Goal: Information Seeking & Learning: Learn about a topic

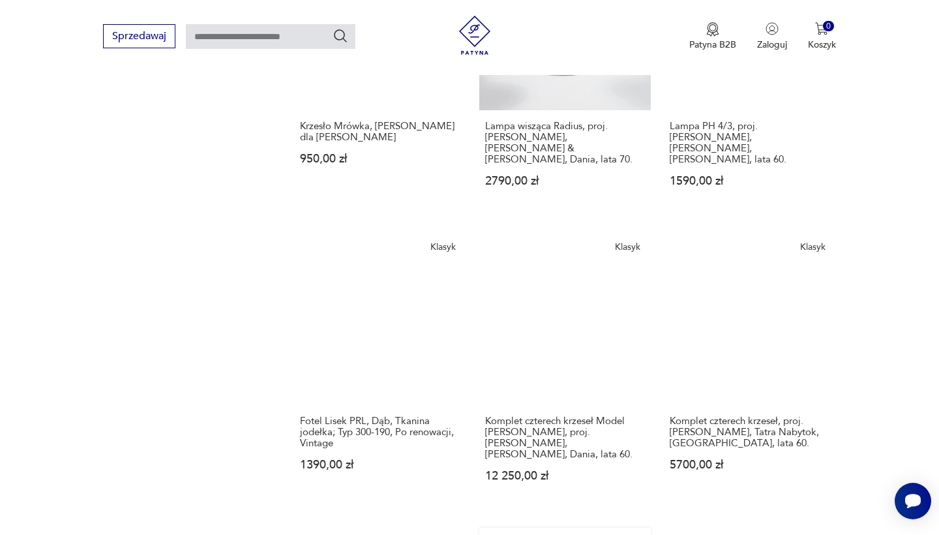
scroll to position [932, 0]
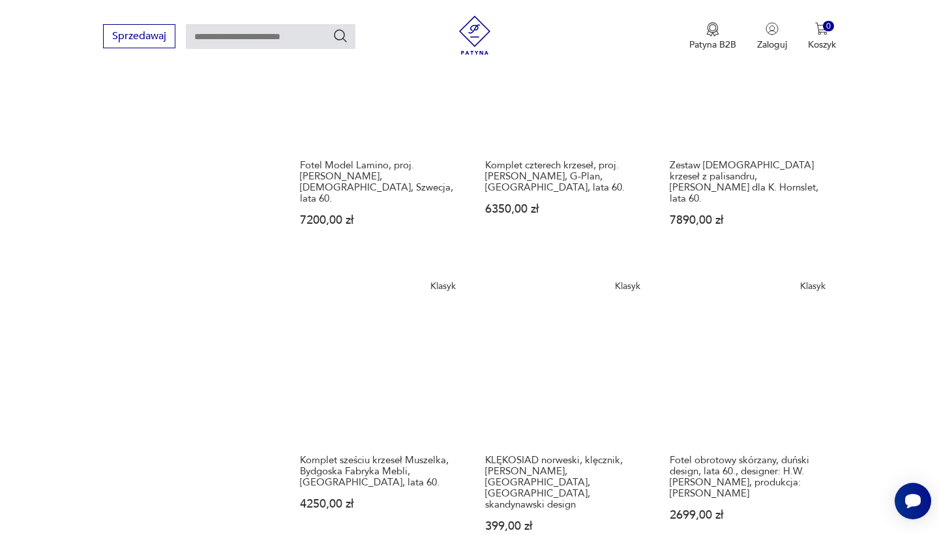
scroll to position [924, 0]
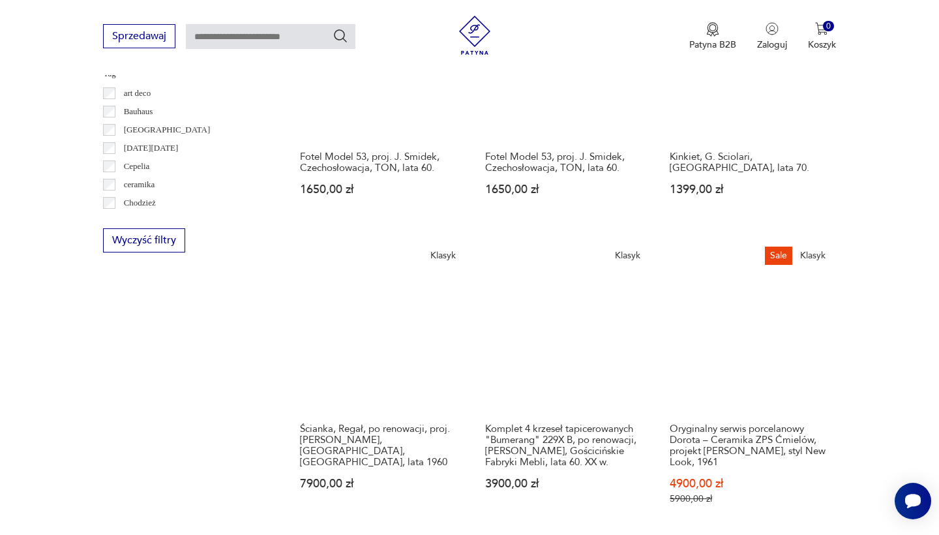
scroll to position [631, 0]
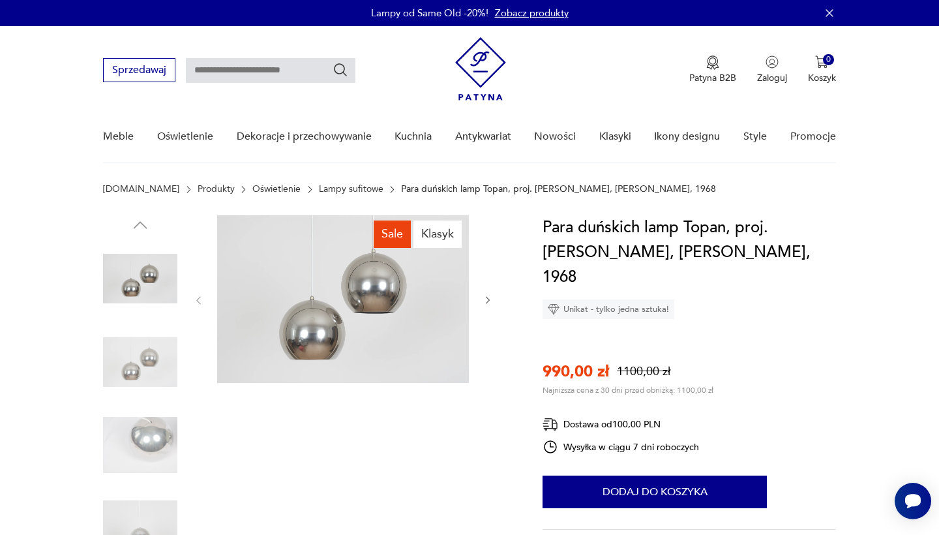
click at [486, 300] on icon "button" at bounding box center [488, 300] width 11 height 11
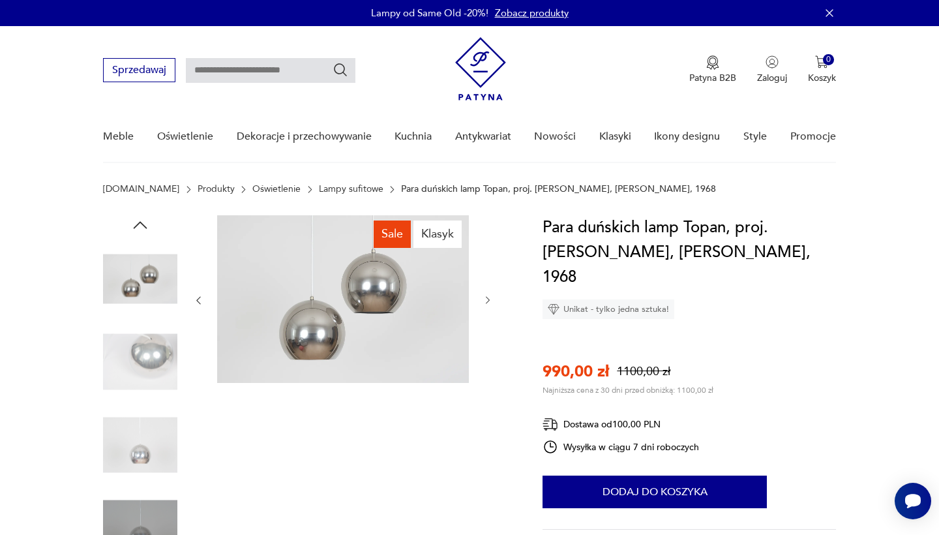
click at [486, 300] on icon "button" at bounding box center [488, 300] width 11 height 11
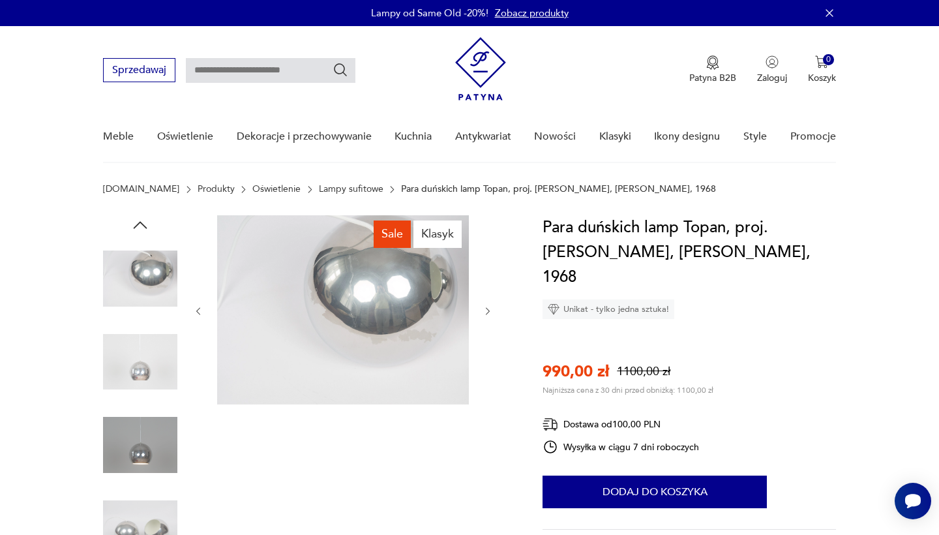
click at [486, 300] on div at bounding box center [343, 311] width 300 height 192
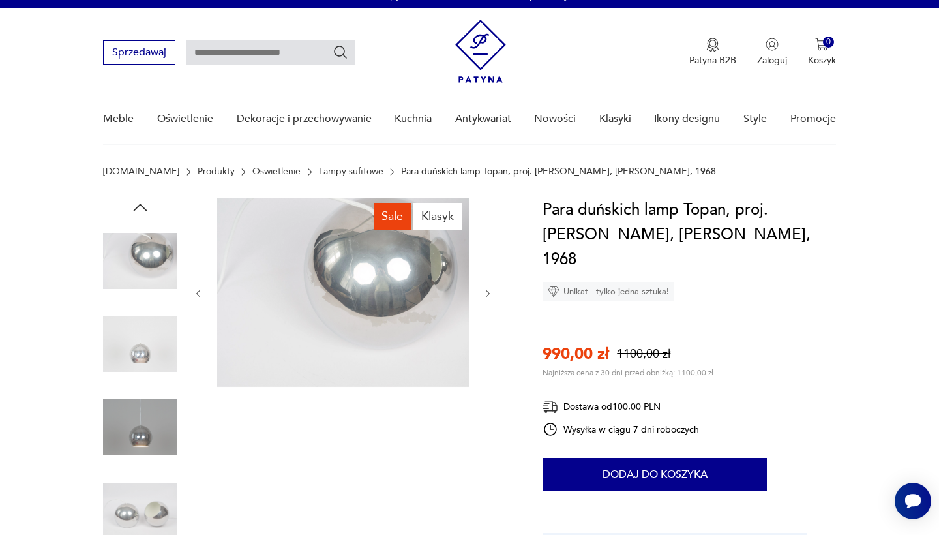
scroll to position [18, 0]
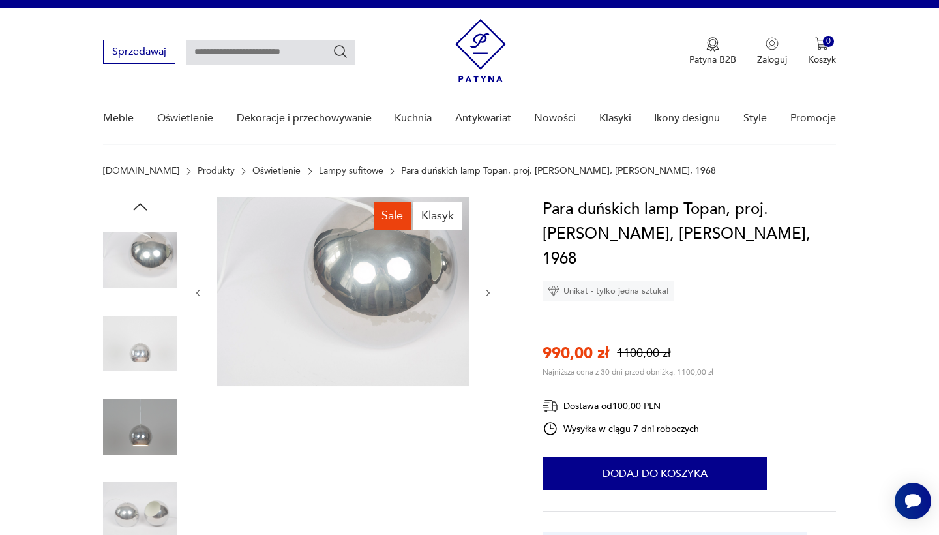
click at [137, 365] on img at bounding box center [140, 344] width 74 height 74
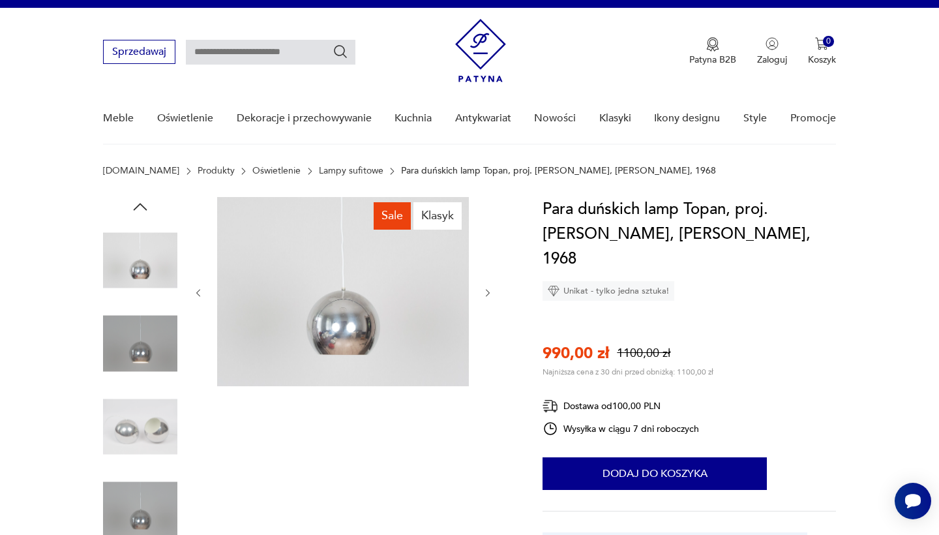
click at [158, 406] on img at bounding box center [140, 426] width 74 height 74
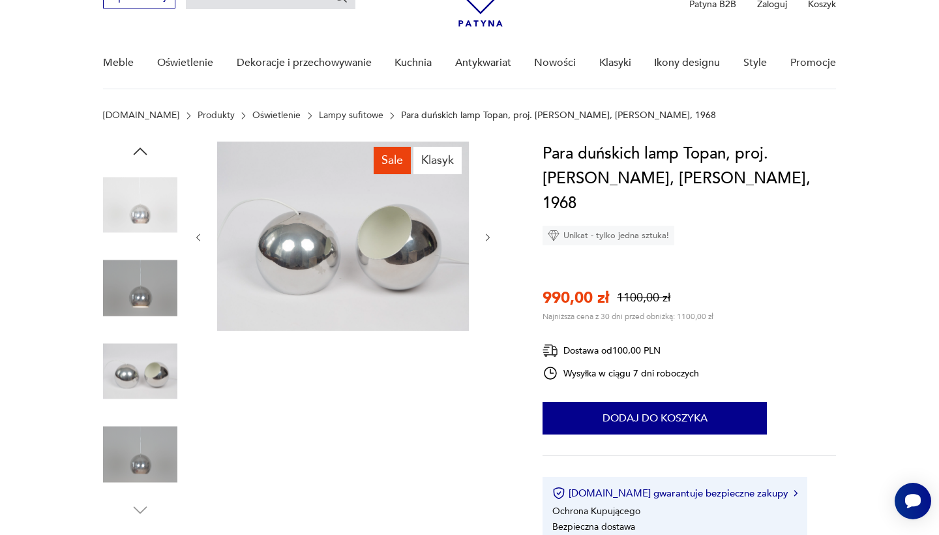
scroll to position [87, 0]
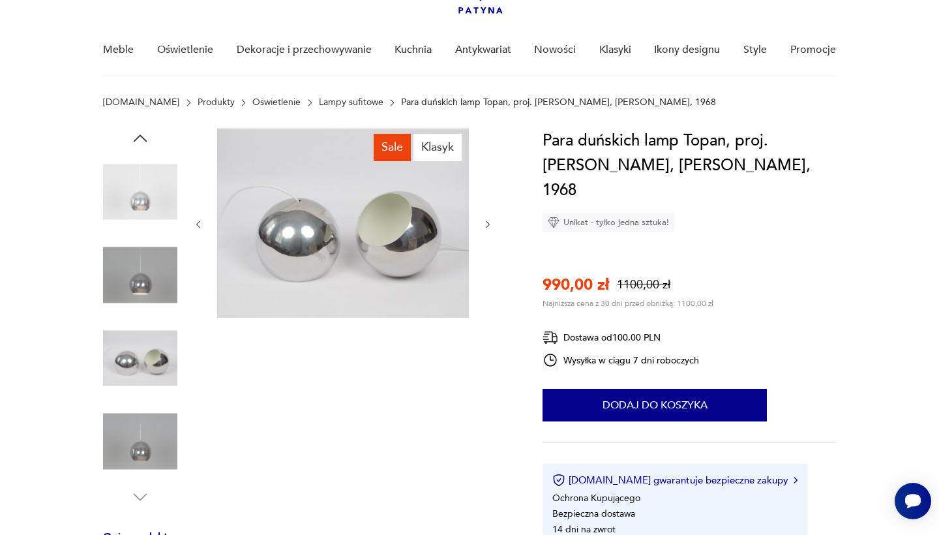
click at [147, 454] on img at bounding box center [140, 441] width 74 height 74
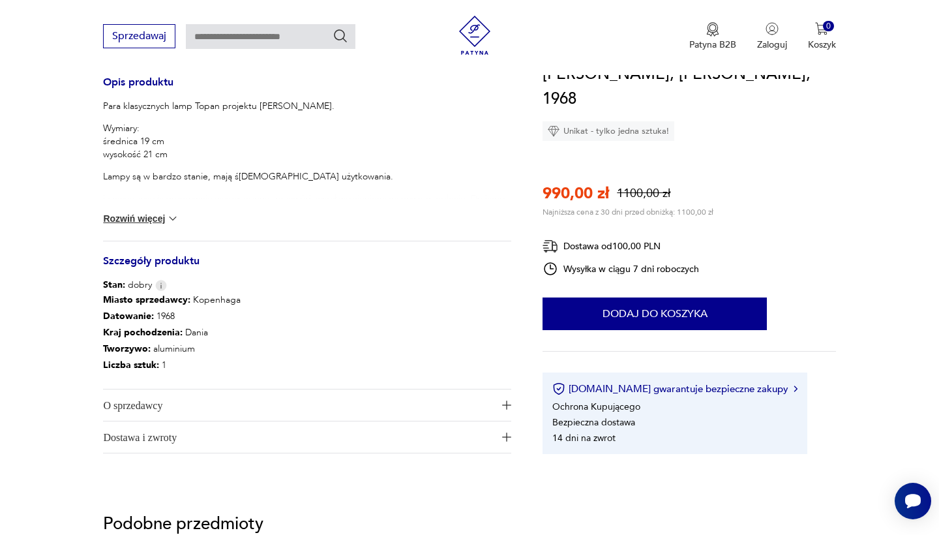
scroll to position [542, 0]
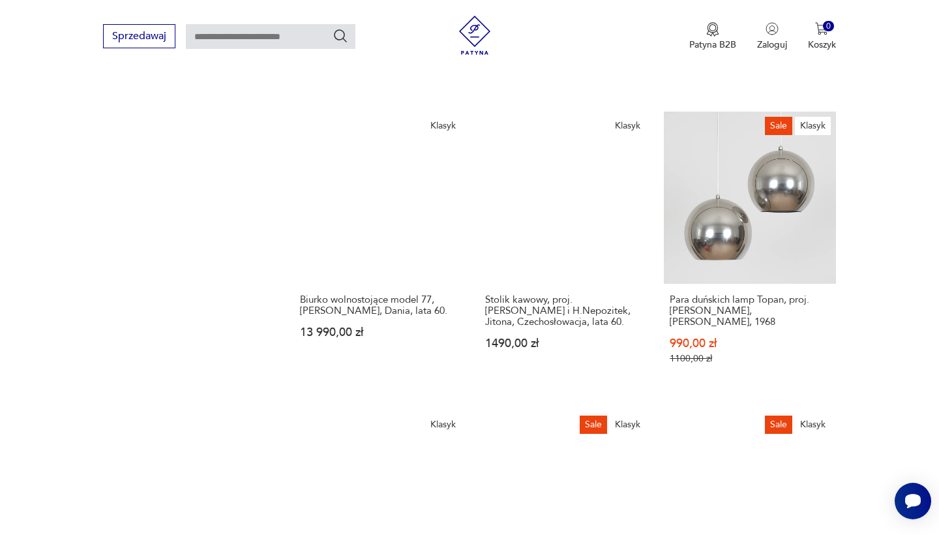
scroll to position [1068, 0]
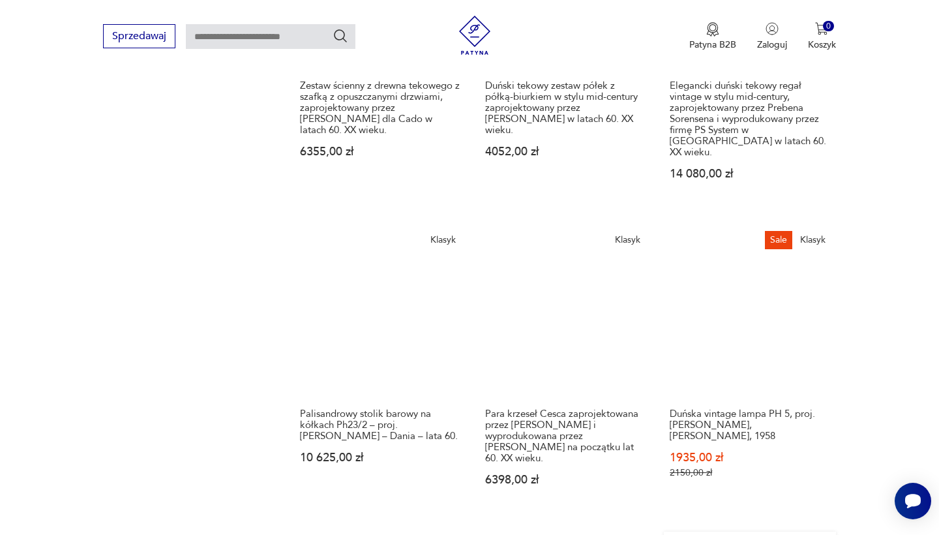
scroll to position [1020, 0]
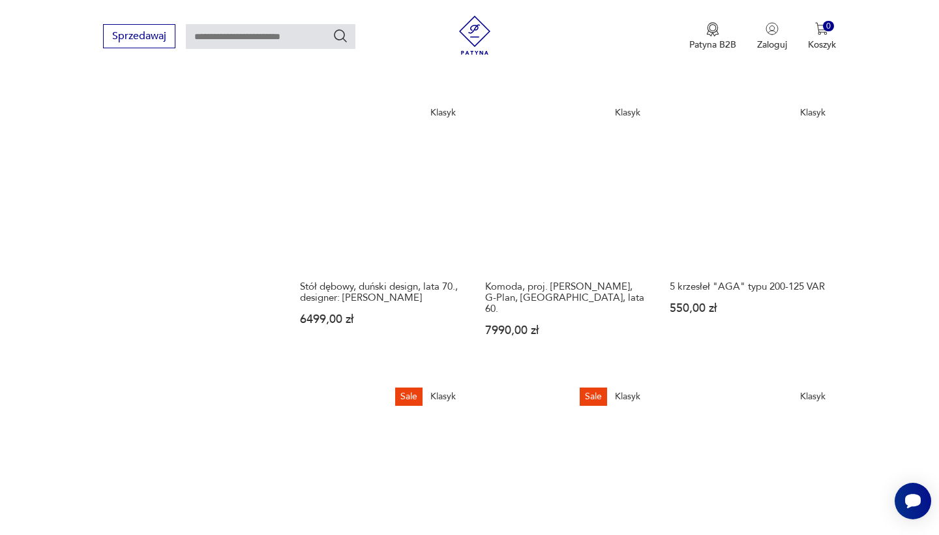
scroll to position [1117, 0]
